Goal: Task Accomplishment & Management: Use online tool/utility

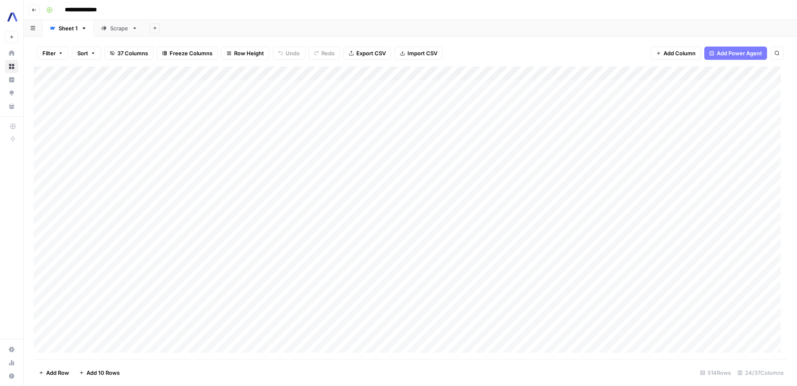
click at [770, 75] on div "Add Column" at bounding box center [410, 212] width 753 height 293
click at [574, 142] on span "Sort Descending" at bounding box center [600, 143] width 73 height 8
click at [771, 74] on div "Add Column" at bounding box center [410, 212] width 753 height 293
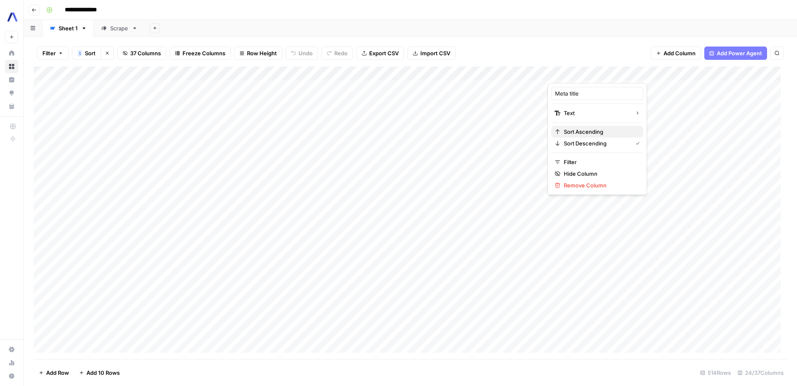
click at [593, 128] on span "Sort Ascending" at bounding box center [600, 132] width 73 height 8
click at [331, 352] on div "Add Column" at bounding box center [410, 212] width 753 height 293
click at [268, 262] on div "Add Column" at bounding box center [410, 212] width 753 height 293
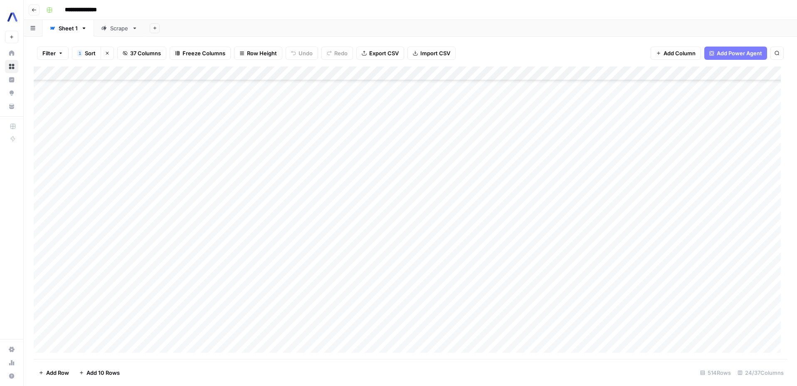
scroll to position [109, 0]
click at [288, 262] on div "Add Column" at bounding box center [410, 212] width 753 height 293
click at [545, 258] on div "Add Column" at bounding box center [410, 212] width 753 height 293
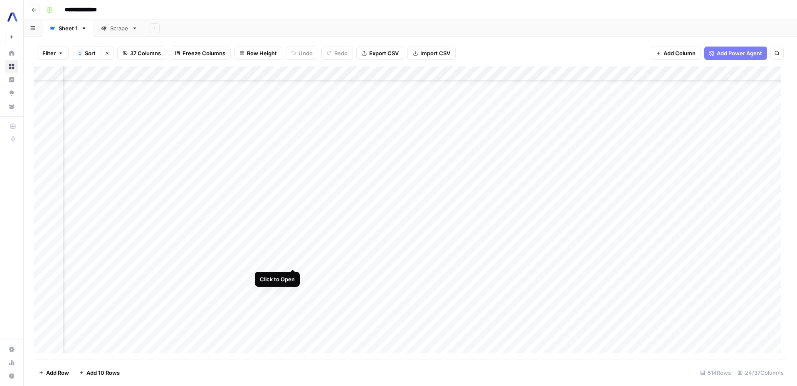
click at [293, 259] on div "Add Column" at bounding box center [410, 212] width 753 height 293
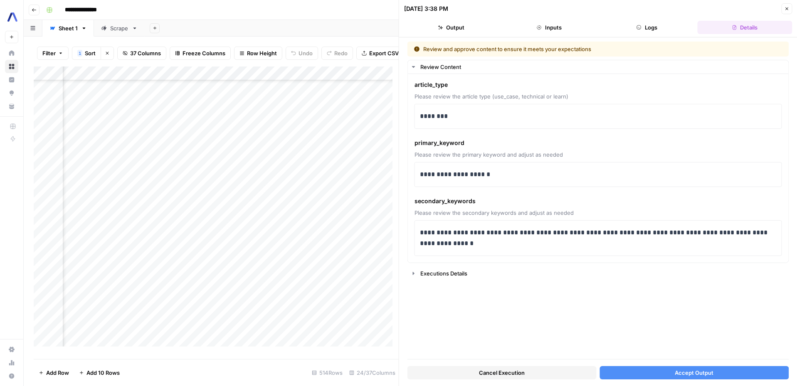
click at [651, 375] on button "Accept Output" at bounding box center [693, 372] width 189 height 13
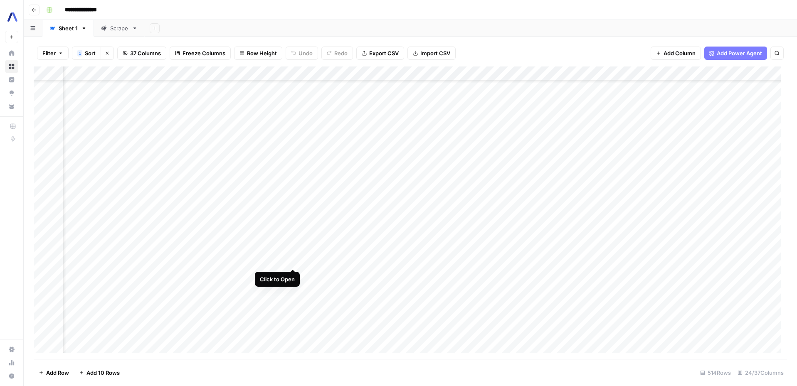
click at [293, 263] on div "Add Column" at bounding box center [410, 212] width 753 height 293
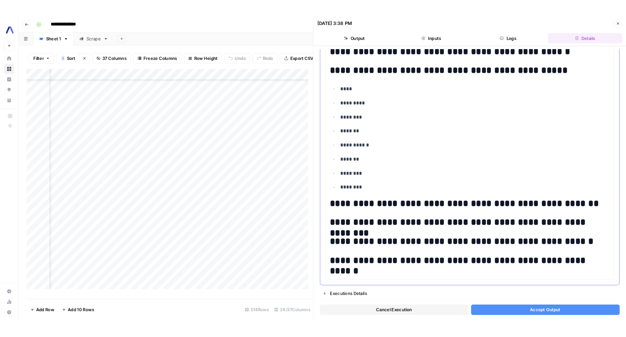
scroll to position [2256, 0]
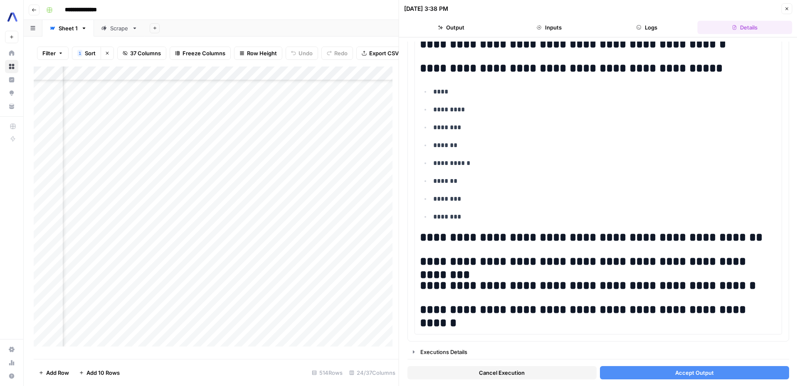
click at [696, 374] on span "Accept Output" at bounding box center [694, 373] width 39 height 8
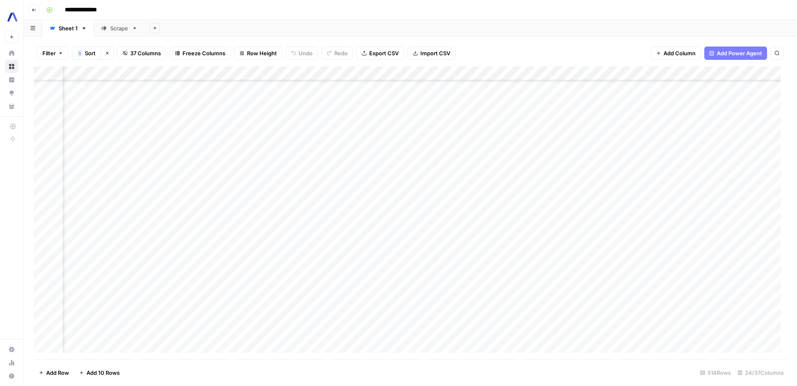
click at [604, 380] on footer "Add Row Add 10 Rows 514 Rows 24/37 Columns" at bounding box center [410, 372] width 753 height 27
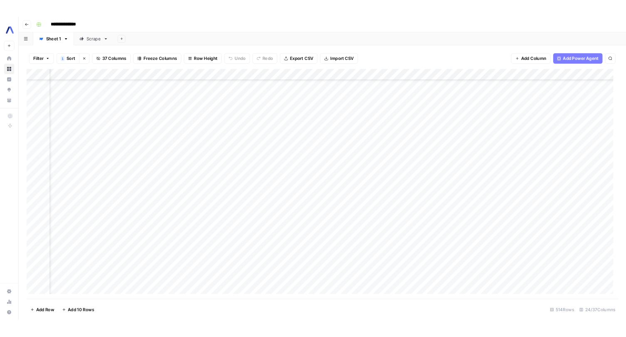
scroll to position [109, 976]
